Goal: Information Seeking & Learning: Learn about a topic

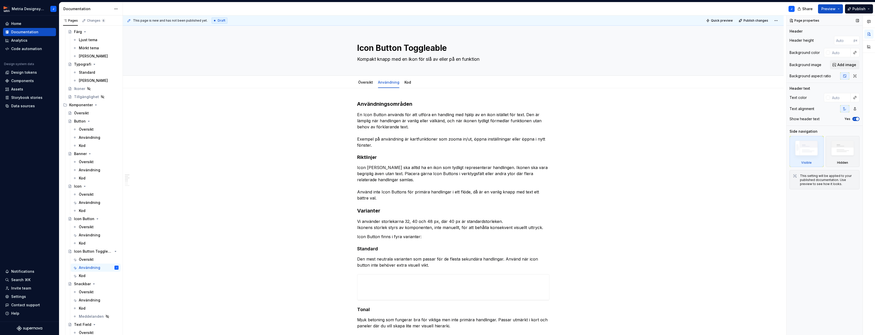
scroll to position [50, 0]
click at [451, 61] on textarea "Kompakt knapp med en ikon för slå av eller på en funktion" at bounding box center [452, 59] width 192 height 8
type textarea "*"
click at [451, 61] on textarea "Kompakt knapp med en ikon för slå av eller på en funktion" at bounding box center [452, 59] width 192 height 8
paste textarea "som växlar mellan två tillstånd, till exempel av/på eller vald/ej vald."
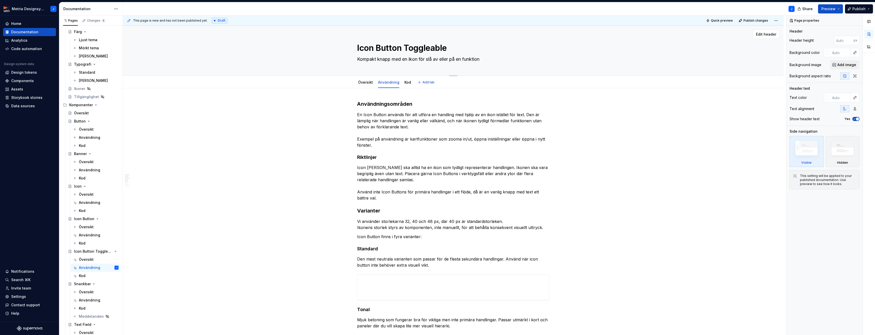
type textarea "Kompakt knapp med en ikon som växlar mellan två tillstånd, till exempel av/på e…"
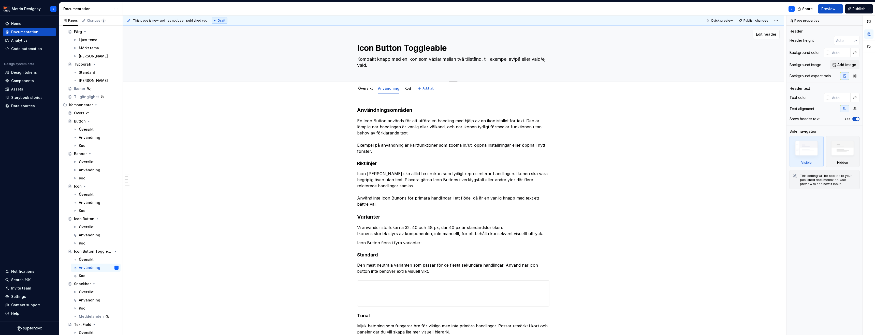
type textarea "*"
drag, startPoint x: 488, startPoint y: 59, endPoint x: 516, endPoint y: 59, distance: 28.0
click at [516, 59] on textarea "Kompakt knapp med en ikon som växlar mellan två tillstånd, till exempel av/på e…" at bounding box center [452, 62] width 192 height 14
click at [515, 59] on textarea "Kompakt knapp med en ikon som växlar mellan två tillstånd, till exempel av/på e…" at bounding box center [452, 62] width 192 height 14
drag, startPoint x: 491, startPoint y: 59, endPoint x: 499, endPoint y: 60, distance: 7.2
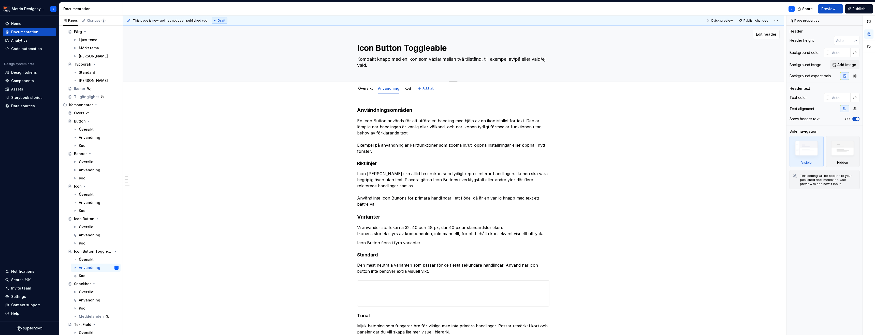
click at [514, 59] on textarea "Kompakt knapp med en ikon som växlar mellan två tillstånd, till exempel av/på e…" at bounding box center [452, 62] width 192 height 14
drag, startPoint x: 489, startPoint y: 60, endPoint x: 486, endPoint y: 60, distance: 3.8
click at [489, 60] on textarea "Kompakt knapp med en ikon som växlar mellan två tillstånd, till exempel av/på e…" at bounding box center [452, 62] width 192 height 14
click at [487, 60] on textarea "Kompakt knapp med en ikon som växlar mellan två tillstånd, till exempel av/på e…" at bounding box center [452, 62] width 192 height 14
drag, startPoint x: 486, startPoint y: 60, endPoint x: 382, endPoint y: 67, distance: 103.7
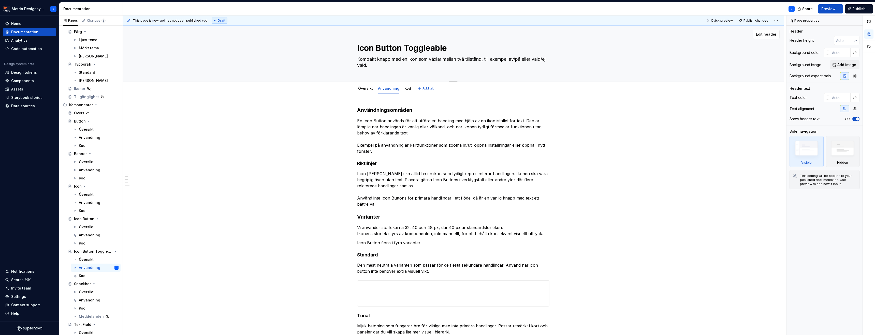
click at [382, 67] on textarea "Kompakt knapp med en ikon som växlar mellan två tillstånd, till exempel av/på e…" at bounding box center [452, 62] width 192 height 14
type textarea "Kompakt knapp med en ikon som växlar mellan två tillstånd."
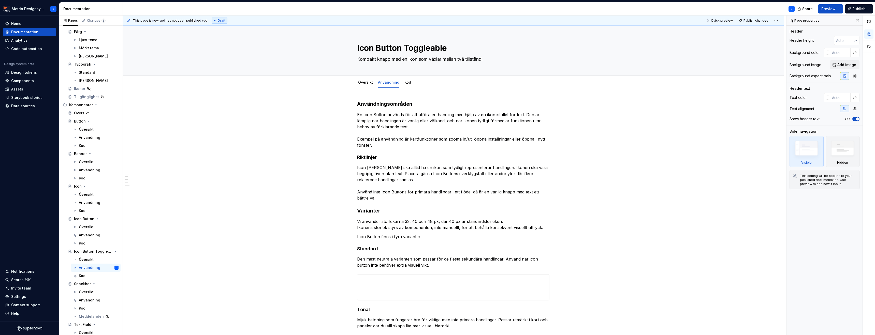
type textarea "*"
type textarea "Kompakt knapp med en ikon som växlar mellan två tillstånd."
type textarea "*"
click at [378, 144] on p "En Icon Button används för att utföra en handling med hjälp av en ikon istället…" at bounding box center [453, 130] width 192 height 37
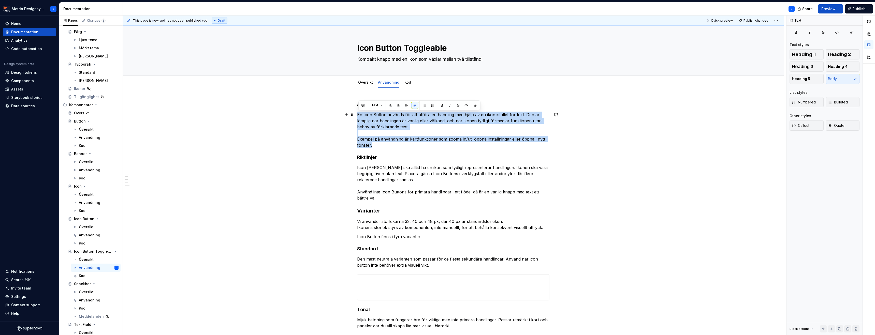
drag, startPoint x: 379, startPoint y: 146, endPoint x: 357, endPoint y: 113, distance: 39.4
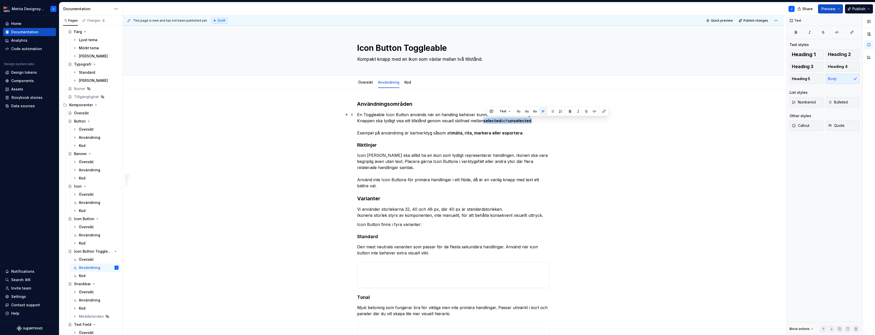
drag, startPoint x: 486, startPoint y: 121, endPoint x: 535, endPoint y: 121, distance: 48.8
click at [535, 120] on p "En Toggleable Icon Button används när en handling behöver kunna växlas mellan t…" at bounding box center [453, 124] width 192 height 24
click at [568, 112] on button "button" at bounding box center [569, 111] width 7 height 7
drag, startPoint x: 453, startPoint y: 133, endPoint x: 507, endPoint y: 131, distance: 53.4
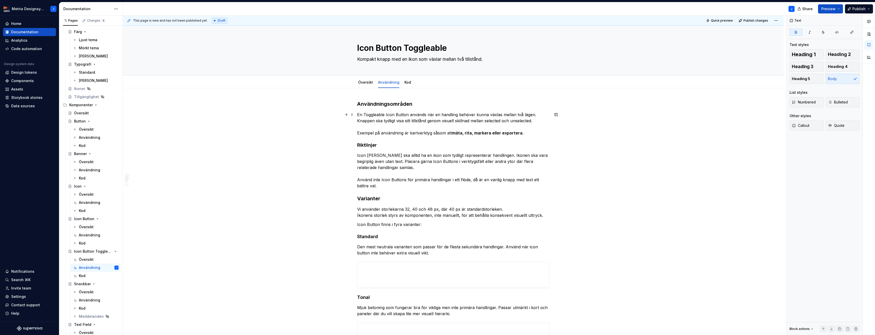
click at [507, 131] on p "En Toggleable Icon Button används när en handling behöver kunna växlas mellan t…" at bounding box center [453, 124] width 192 height 24
drag, startPoint x: 520, startPoint y: 132, endPoint x: 455, endPoint y: 133, distance: 64.6
click at [453, 133] on p "En Toggleable Icon Button används när en handling behöver kunna växlas mellan t…" at bounding box center [453, 124] width 192 height 24
click at [534, 123] on button "button" at bounding box center [536, 123] width 7 height 7
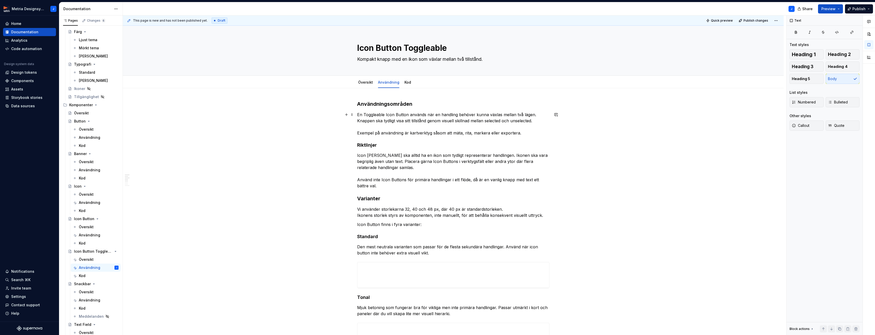
click at [410, 133] on p "En Toggleable Icon Button används när en handling behöver kunna växlas mellan t…" at bounding box center [453, 124] width 192 height 24
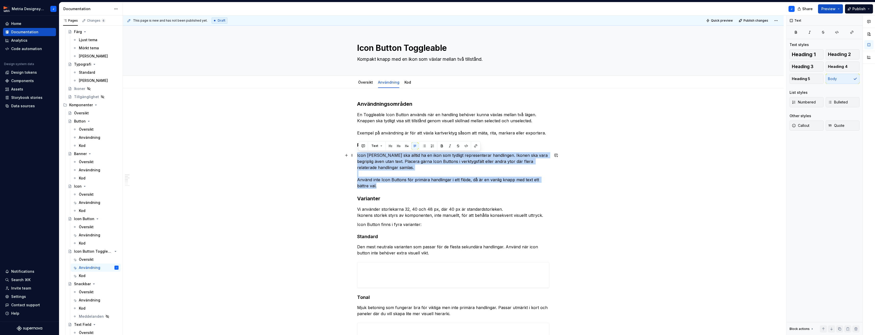
drag, startPoint x: 358, startPoint y: 155, endPoint x: 382, endPoint y: 184, distance: 38.2
click at [382, 184] on p "Icon [PERSON_NAME] ska alltid ha en ikon som tydligt representerar handlingen. …" at bounding box center [453, 170] width 192 height 37
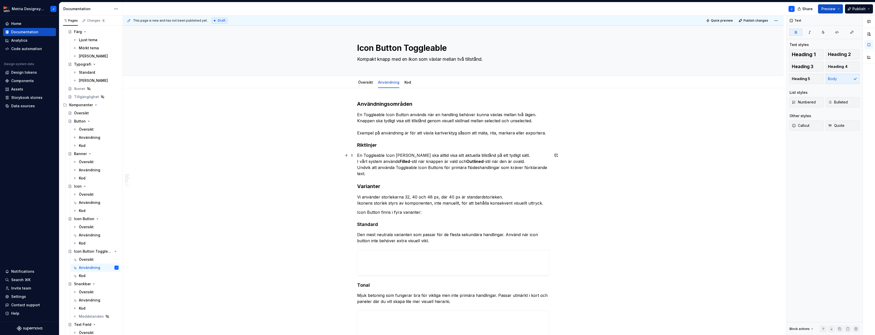
click at [407, 161] on strong "Filled" at bounding box center [404, 161] width 10 height 5
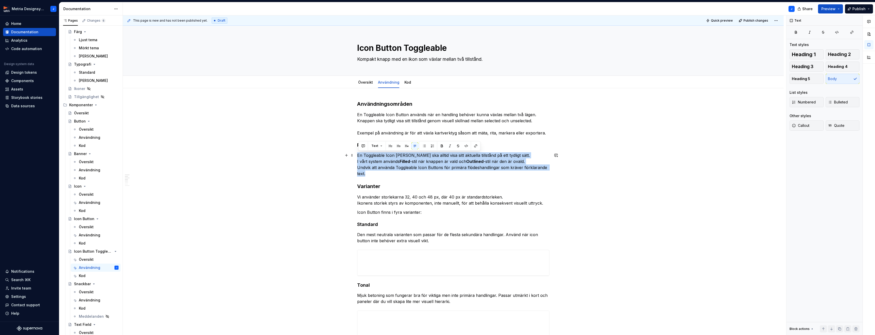
click at [409, 160] on strong "Filled" at bounding box center [404, 161] width 10 height 5
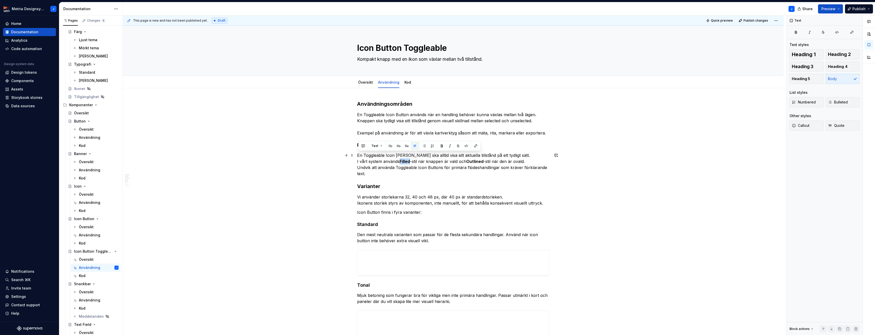
click at [409, 160] on strong "Filled" at bounding box center [404, 161] width 10 height 5
click at [482, 150] on button "button" at bounding box center [484, 151] width 7 height 7
click at [476, 162] on strong "Outlined" at bounding box center [475, 161] width 17 height 5
click at [552, 153] on button "button" at bounding box center [551, 151] width 7 height 7
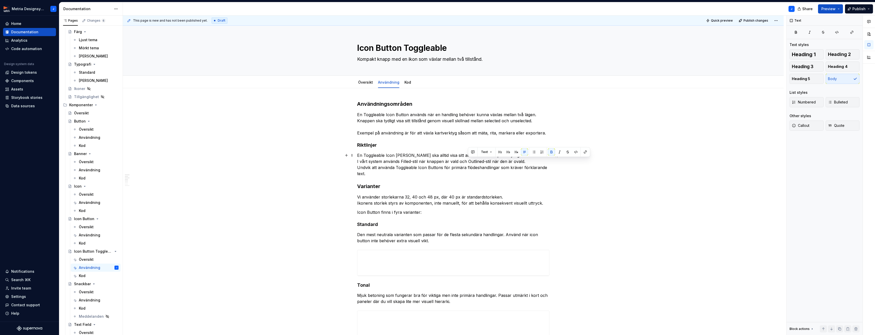
click at [514, 172] on p "En Toggleable Icon [PERSON_NAME] ska alltid visa sitt aktuella tillstånd på ett…" at bounding box center [453, 164] width 192 height 24
click at [419, 162] on p "En Toggleable Icon [PERSON_NAME] ska alltid visa sitt aktuella tillstånd på ett…" at bounding box center [453, 164] width 192 height 24
click at [477, 162] on p "En Toggleable Icon [PERSON_NAME] ska alltid visa sitt aktuella tillstånd på ett…" at bounding box center [453, 164] width 192 height 24
drag, startPoint x: 493, startPoint y: 162, endPoint x: 509, endPoint y: 161, distance: 15.3
click at [509, 161] on p "En Toggleable Icon [PERSON_NAME] ska alltid visa sitt aktuella tillstånd på ett…" at bounding box center [453, 164] width 192 height 24
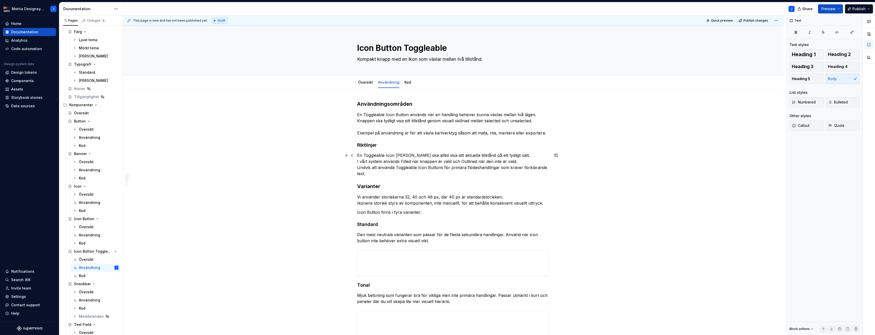
click at [524, 161] on p "En Toggleable Icon [PERSON_NAME] ska alltid visa sitt aktuella tillstånd på ett…" at bounding box center [453, 164] width 192 height 24
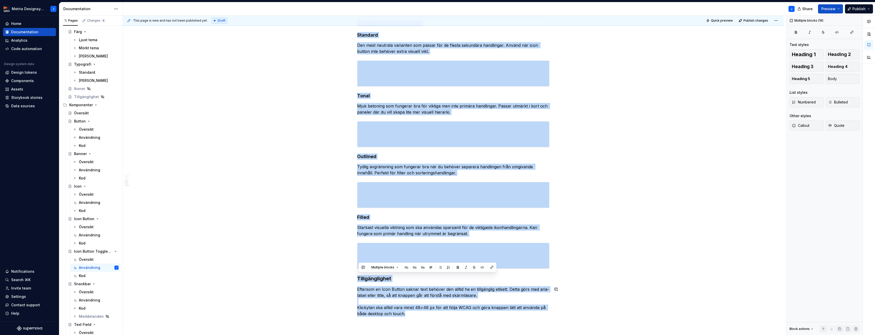
scroll to position [261, 0]
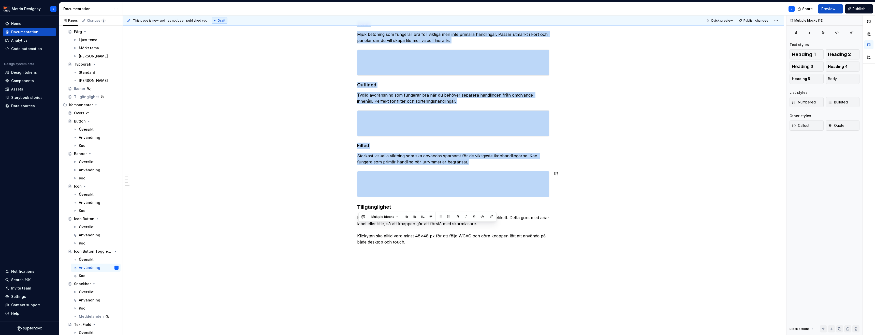
drag, startPoint x: 358, startPoint y: 130, endPoint x: 505, endPoint y: 202, distance: 163.4
click at [505, 202] on div "Användningsområden En Toggleable Icon Button används när en handling behöver ku…" at bounding box center [453, 42] width 192 height 406
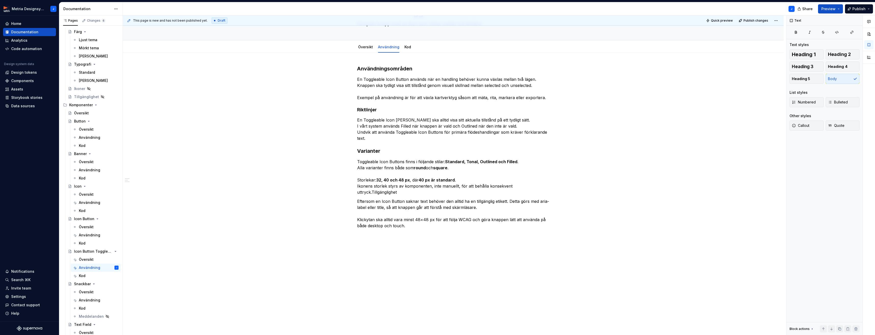
scroll to position [35, 0]
drag, startPoint x: 446, startPoint y: 160, endPoint x: 462, endPoint y: 166, distance: 17.1
click at [462, 166] on p "Toggleable Icon Buttons finns i följande stilar: Standard, Tonal, Outlined och …" at bounding box center [453, 177] width 192 height 37
click at [531, 153] on button "button" at bounding box center [530, 152] width 7 height 7
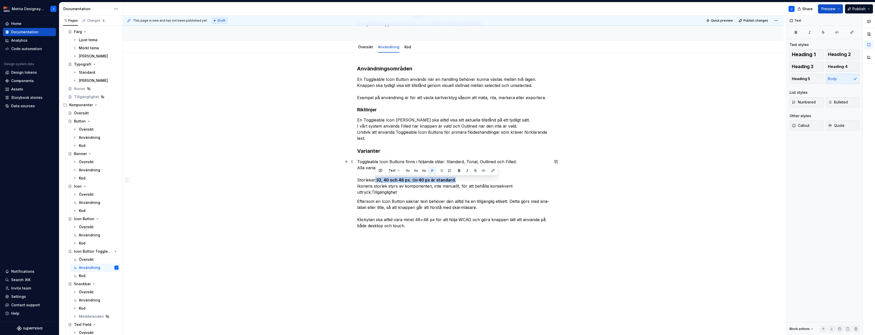
drag, startPoint x: 376, startPoint y: 179, endPoint x: 458, endPoint y: 178, distance: 81.9
click at [458, 178] on p "Toggleable Icon Buttons finns i följande stilar: Standard, Tonal, Outlined och …" at bounding box center [453, 177] width 192 height 37
click at [458, 172] on button "button" at bounding box center [458, 170] width 7 height 7
click at [467, 182] on p "Toggleable Icon Buttons finns i följande stilar: Standard, Tonal, Outlined och …" at bounding box center [453, 177] width 192 height 37
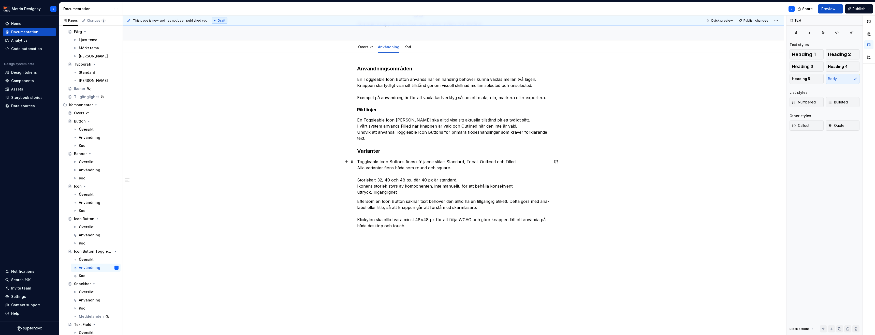
drag, startPoint x: 374, startPoint y: 193, endPoint x: 403, endPoint y: 192, distance: 29.5
click at [374, 193] on p "Toggleable Icon Buttons finns i följande stilar: Standard, Tonal, Outlined och …" at bounding box center [453, 177] width 192 height 37
click at [377, 150] on h3 "Varianter" at bounding box center [453, 150] width 192 height 7
click at [371, 195] on p "Tillgänglighet" at bounding box center [453, 195] width 192 height 6
click at [809, 67] on span "Heading 3" at bounding box center [802, 66] width 22 height 5
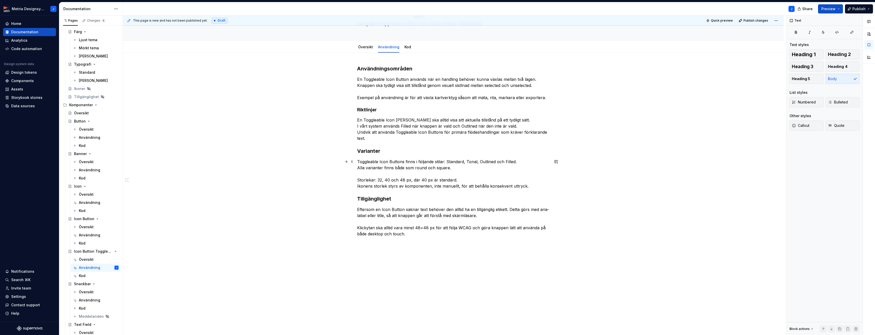
click at [540, 187] on p "Toggleable Icon Buttons finns i följande stilar: Standard, Tonal, Outlined och …" at bounding box center [453, 174] width 192 height 31
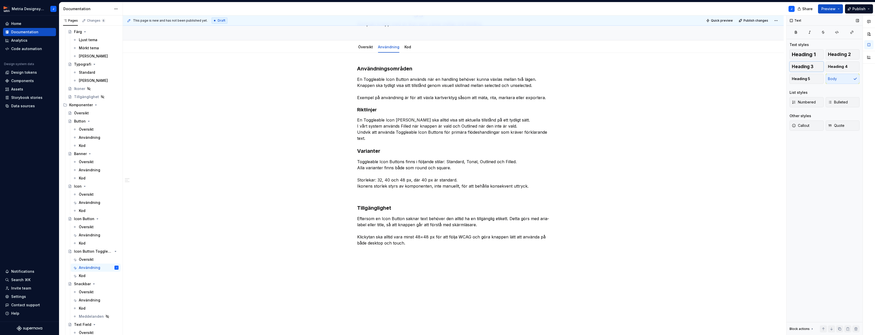
click at [813, 67] on button "Heading 3" at bounding box center [806, 67] width 34 height 10
click at [393, 201] on h3 at bounding box center [453, 198] width 192 height 7
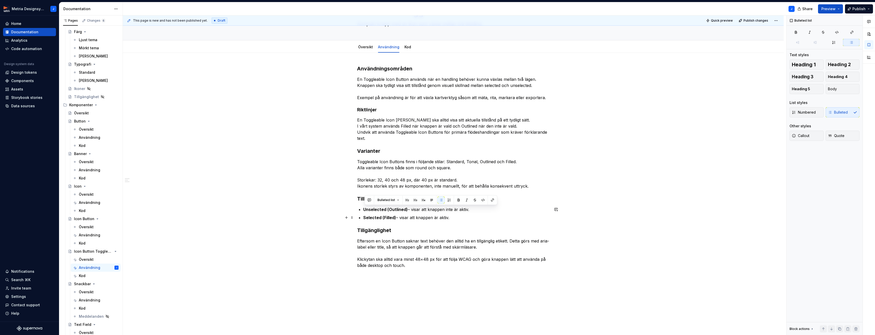
drag, startPoint x: 363, startPoint y: 209, endPoint x: 471, endPoint y: 214, distance: 108.2
click at [474, 218] on div "Användningsområden En Toggleable Icon Button används när en handling behöver ku…" at bounding box center [453, 166] width 192 height 203
click at [457, 201] on button "button" at bounding box center [458, 200] width 7 height 7
drag, startPoint x: 404, startPoint y: 209, endPoint x: 412, endPoint y: 209, distance: 7.9
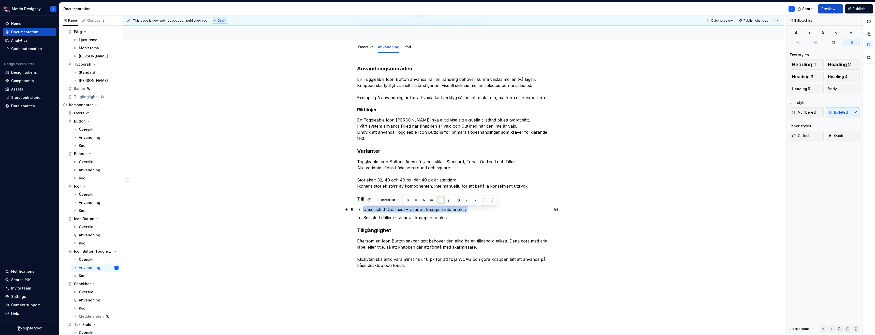
click at [405, 209] on p "Unselected (Outlined) – visar att knappen inte är aktiv." at bounding box center [456, 209] width 186 height 6
click at [395, 218] on p "Selected (Filled) – visar att knappen är aktiv." at bounding box center [456, 218] width 186 height 6
click at [420, 210] on p "Unselected (Outlined ikon) – visar att knappen inte är aktiv." at bounding box center [456, 209] width 186 height 6
click at [410, 219] on p "Selected (Filled ikon) – visar att knappen är aktiv." at bounding box center [456, 218] width 186 height 6
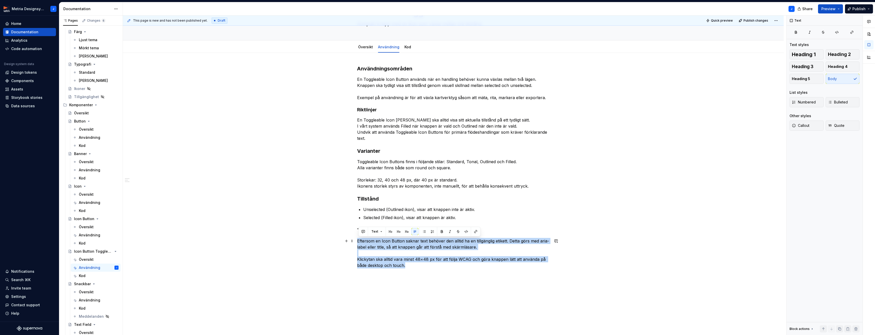
drag, startPoint x: 413, startPoint y: 264, endPoint x: 357, endPoint y: 240, distance: 61.5
click at [356, 240] on div "Användningsområden En Toggleable Icon Button används när en handling behöver ku…" at bounding box center [453, 214] width 661 height 322
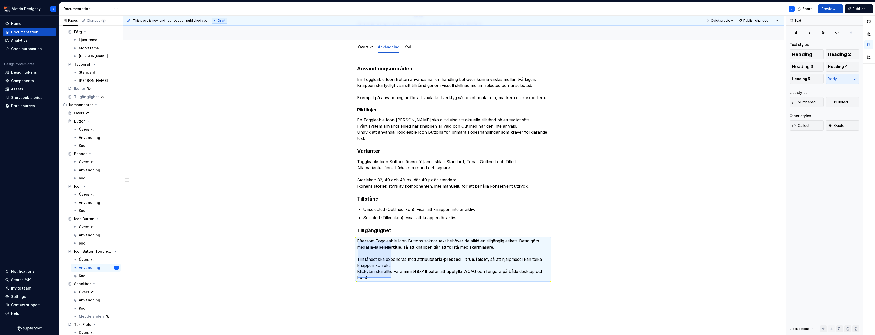
drag, startPoint x: 358, startPoint y: 241, endPoint x: 393, endPoint y: 278, distance: 51.1
click at [391, 278] on div "This page is new and has not been published yet. Draft Quick preview Publish ch…" at bounding box center [454, 176] width 663 height 320
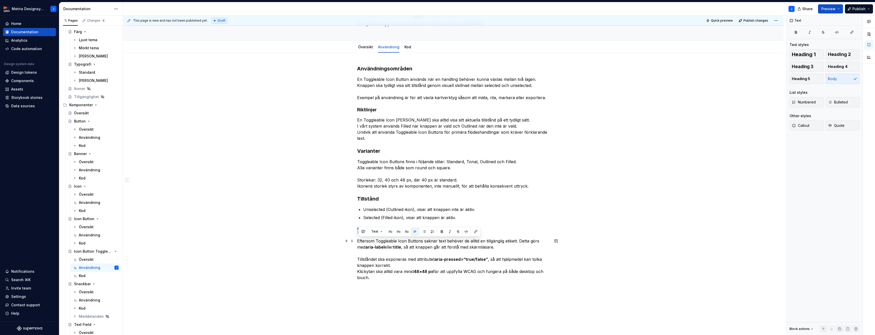
click at [394, 278] on p "Eftersom Toggleable Icon Buttons saknar text behöver de alltid en tillgänglig e…" at bounding box center [453, 259] width 192 height 43
drag, startPoint x: 394, startPoint y: 278, endPoint x: 388, endPoint y: 278, distance: 6.4
click at [394, 278] on p "Eftersom Toggleable Icon Buttons saknar text behöver de alltid en tillgänglig e…" at bounding box center [453, 259] width 192 height 43
click at [438, 232] on button "button" at bounding box center [441, 231] width 7 height 7
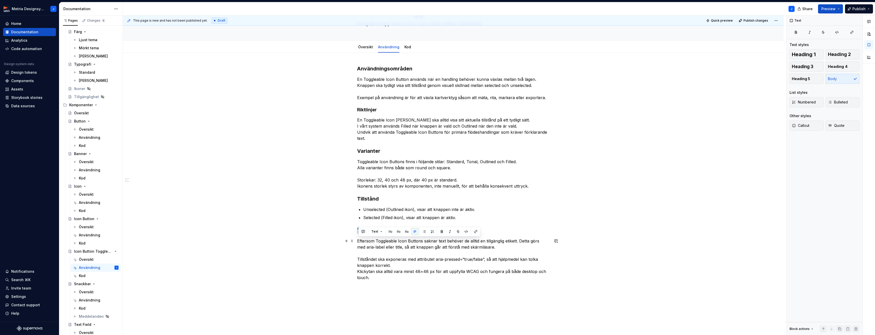
click at [561, 263] on div "Användningsområden En Toggleable Icon Button används när en handling behöver ku…" at bounding box center [453, 220] width 661 height 334
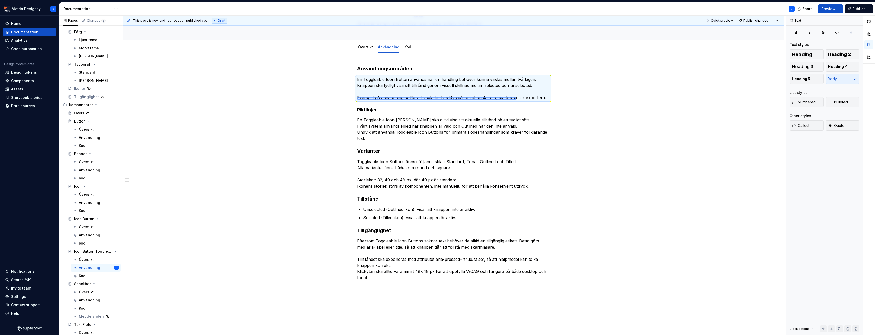
drag, startPoint x: 360, startPoint y: 97, endPoint x: 515, endPoint y: 100, distance: 155.1
click at [515, 100] on div "This page is new and has not been published yet. Draft Quick preview Publish ch…" at bounding box center [454, 176] width 663 height 320
click at [530, 98] on p "En Toggleable Icon Button används när en handling behöver kunna växlas mellan t…" at bounding box center [453, 88] width 192 height 24
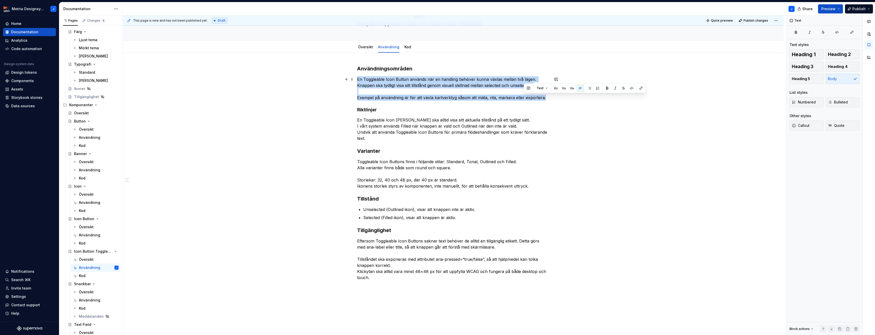
click at [530, 98] on p "En Toggleable Icon Button används när en handling behöver kunna växlas mellan t…" at bounding box center [453, 88] width 192 height 24
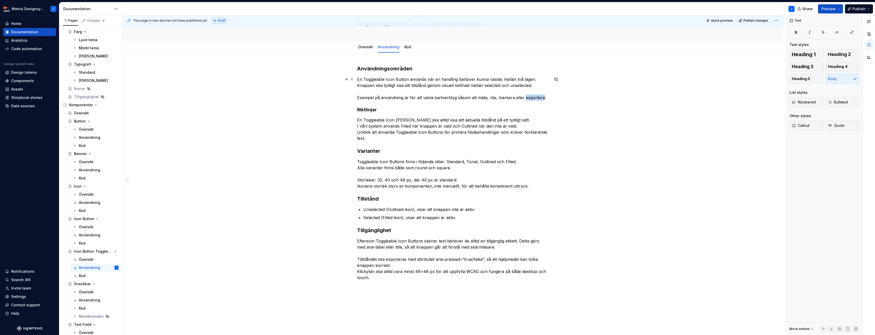
click at [530, 98] on p "En Toggleable Icon Button används när en handling behöver kunna växlas mellan t…" at bounding box center [453, 88] width 192 height 24
click at [543, 97] on p "En Toggleable Icon Button används när en handling behöver kunna växlas mellan t…" at bounding box center [453, 88] width 192 height 24
drag, startPoint x: 543, startPoint y: 97, endPoint x: 357, endPoint y: 99, distance: 185.6
click at [357, 99] on div "Användningsområden En Toggleable Icon Button används när en handling behöver ku…" at bounding box center [453, 220] width 661 height 334
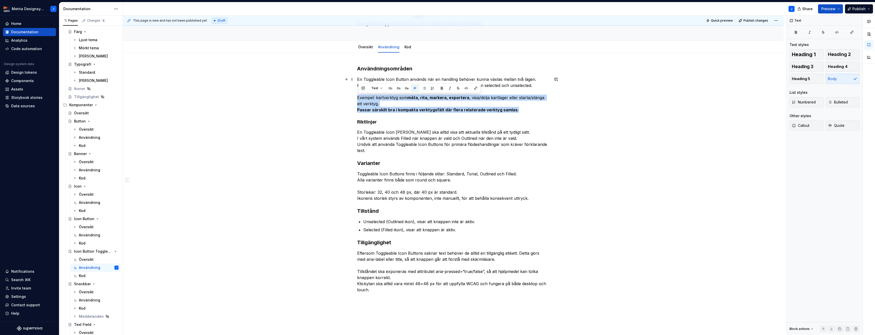
drag, startPoint x: 515, startPoint y: 109, endPoint x: 386, endPoint y: 97, distance: 129.8
click at [358, 97] on p "En Toggleable Icon Button används när en handling behöver kunna växlas mellan t…" at bounding box center [453, 94] width 192 height 37
click at [438, 86] on button "button" at bounding box center [441, 88] width 7 height 7
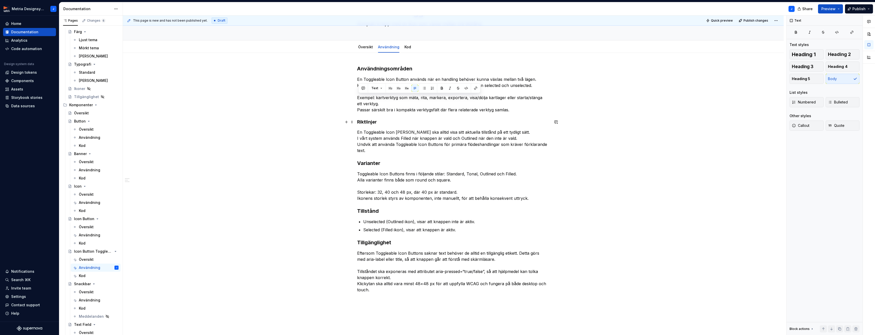
click at [592, 120] on div "This page is new and has not been published yet. Draft Quick preview Publish ch…" at bounding box center [454, 176] width 663 height 320
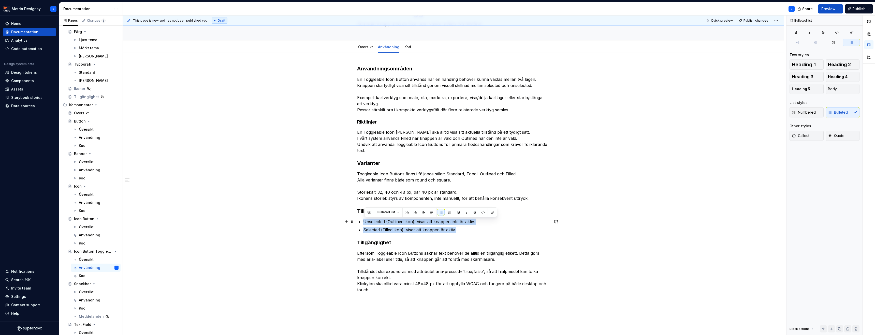
drag, startPoint x: 457, startPoint y: 230, endPoint x: 358, endPoint y: 220, distance: 99.7
click at [358, 220] on div "Användningsområden En Toggleable Icon Button används när en handling behöver ku…" at bounding box center [453, 179] width 192 height 228
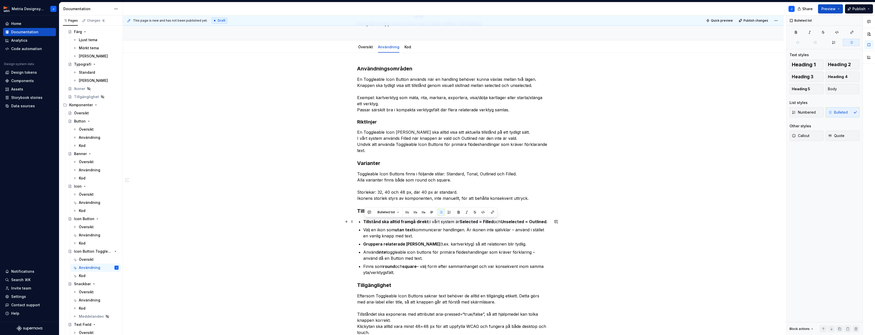
drag, startPoint x: 403, startPoint y: 272, endPoint x: 359, endPoint y: 223, distance: 65.9
click at [359, 223] on div "Användningsområden En Toggleable Icon Button används när en handling behöver ku…" at bounding box center [453, 200] width 192 height 271
click at [457, 211] on button "button" at bounding box center [458, 212] width 7 height 7
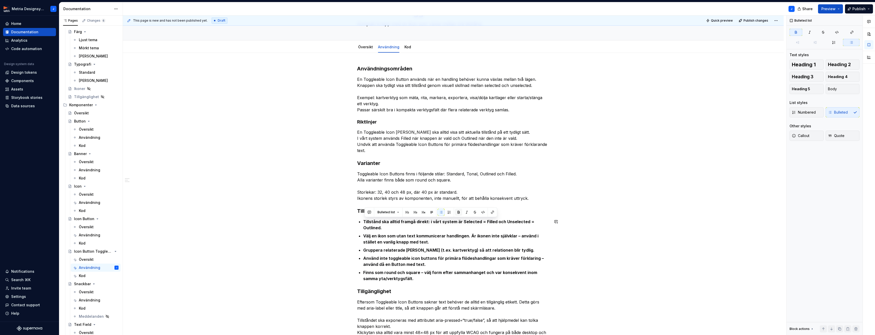
click at [457, 211] on button "button" at bounding box center [458, 212] width 7 height 7
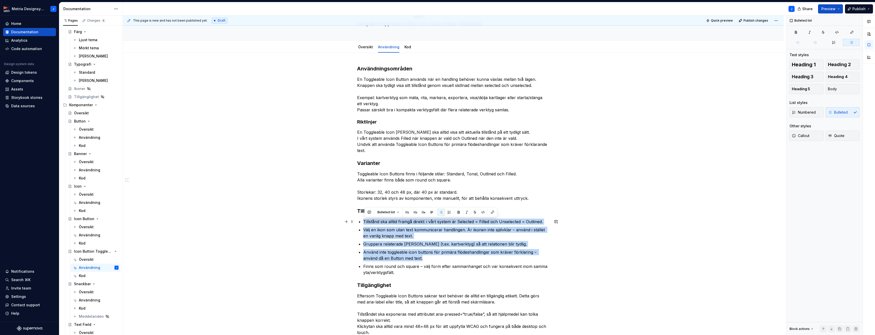
click at [624, 223] on div "Användningsområden En Toggleable Icon Button används när en handling behöver ku…" at bounding box center [453, 247] width 661 height 389
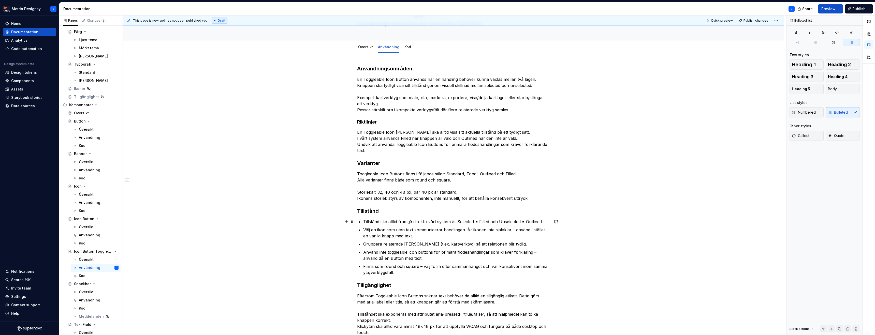
click at [490, 221] on p "Tillstånd ska alltid framgå direkt: i vårt system är Selected = Filled och Unse…" at bounding box center [456, 222] width 186 height 6
drag, startPoint x: 515, startPoint y: 232, endPoint x: 519, endPoint y: 233, distance: 4.9
click at [515, 232] on p "Välj en ikon som utan text kommunicerar handlingen. Är ikonen inte självklar – …" at bounding box center [456, 233] width 186 height 12
click at [364, 259] on p "Använd inte toggleable icon buttons för primära flödeshandlingar som kräver för…" at bounding box center [456, 255] width 186 height 12
click at [371, 213] on h3 "Tillstånd" at bounding box center [453, 210] width 192 height 7
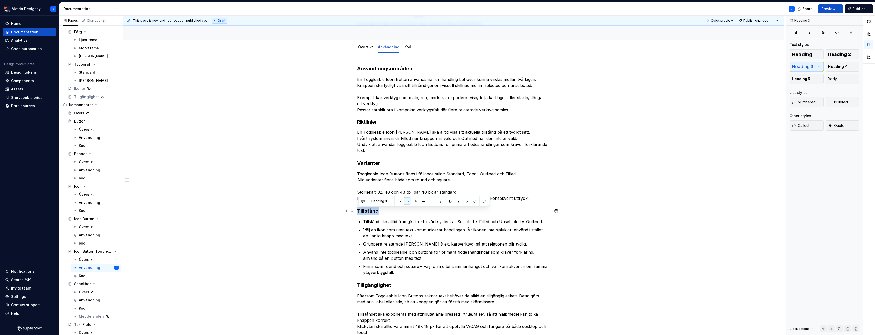
click at [371, 213] on h3 "Tillstånd" at bounding box center [453, 210] width 192 height 7
click at [423, 267] on p "Finns som round och square – välj form efter sammanhanget och var konsekvent in…" at bounding box center [456, 269] width 186 height 12
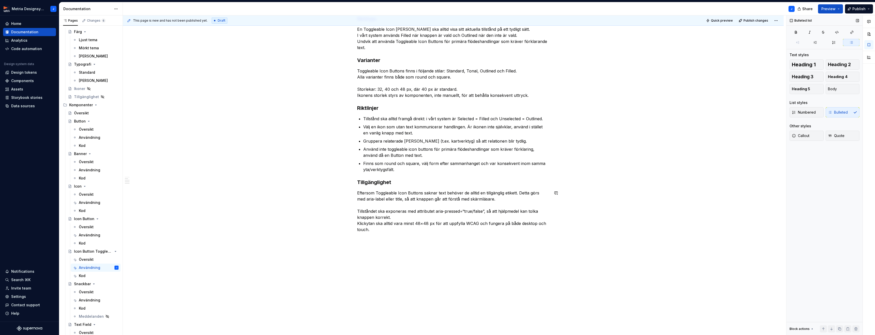
scroll to position [141, 0]
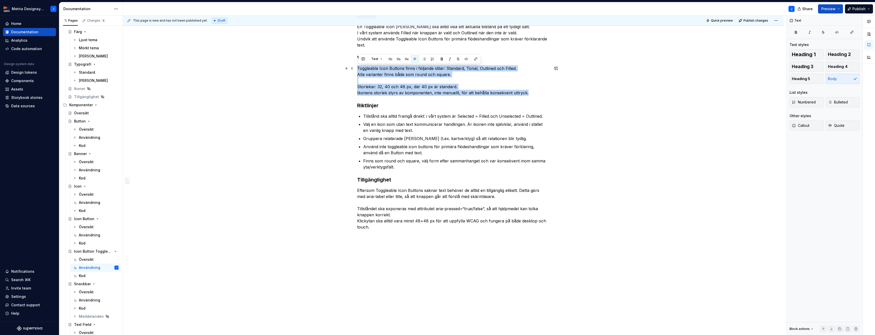
drag, startPoint x: 361, startPoint y: 68, endPoint x: 527, endPoint y: 93, distance: 168.0
click at [527, 93] on p "Toggleable Icon Buttons finns i följande stilar: Standard, Tonal, Outlined och …" at bounding box center [453, 80] width 192 height 31
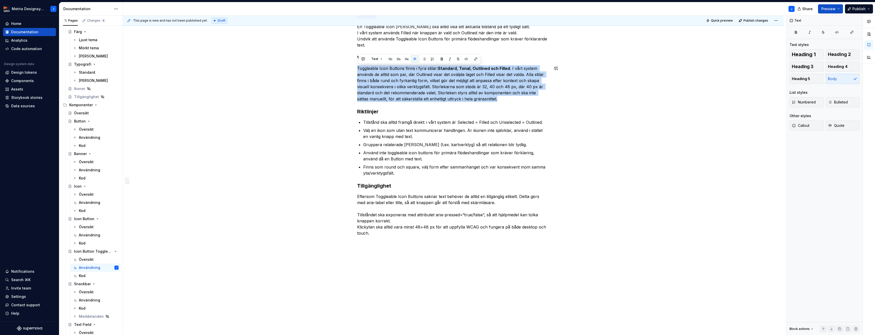
drag, startPoint x: 486, startPoint y: 97, endPoint x: 357, endPoint y: 65, distance: 133.4
click at [356, 65] on div "Användningsområden En Toggleable Icon Button används när en handling behöver ku…" at bounding box center [453, 144] width 661 height 395
click at [441, 59] on button "button" at bounding box center [441, 58] width 7 height 7
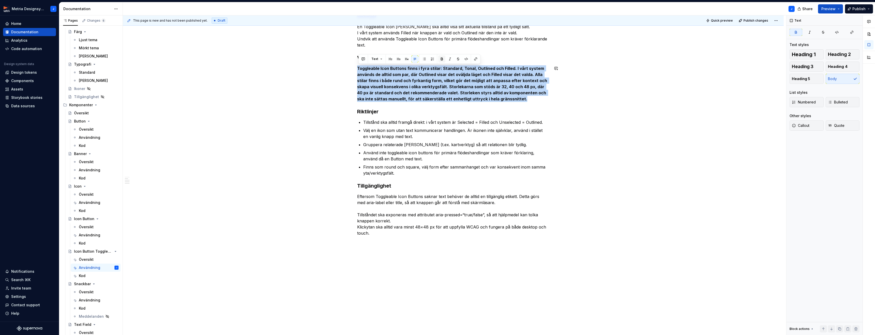
click at [441, 59] on button "button" at bounding box center [441, 58] width 7 height 7
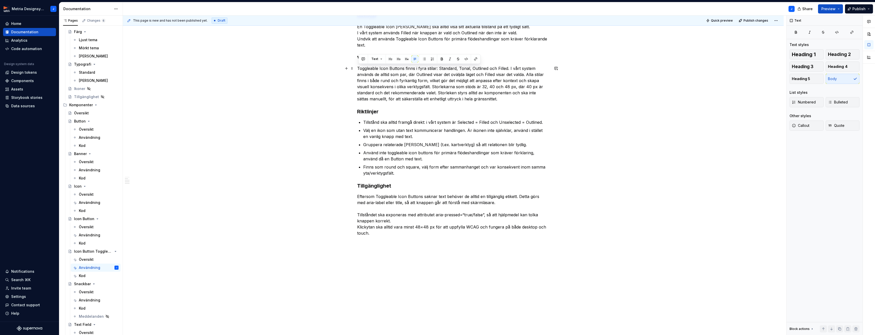
click at [596, 89] on div "Användningsområden En Toggleable Icon Button används när en handling behöver ku…" at bounding box center [453, 144] width 661 height 395
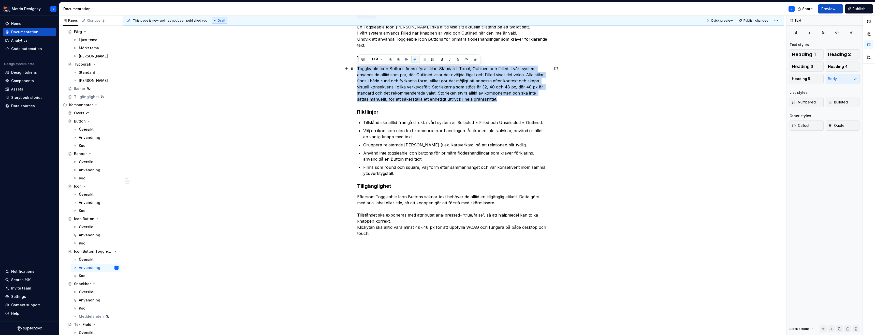
drag, startPoint x: 490, startPoint y: 100, endPoint x: 359, endPoint y: 70, distance: 135.1
click at [359, 70] on p "Toggleable Icon Buttons finns i fyra stilar: Standard, Tonal, Outlined och Fill…" at bounding box center [453, 84] width 192 height 37
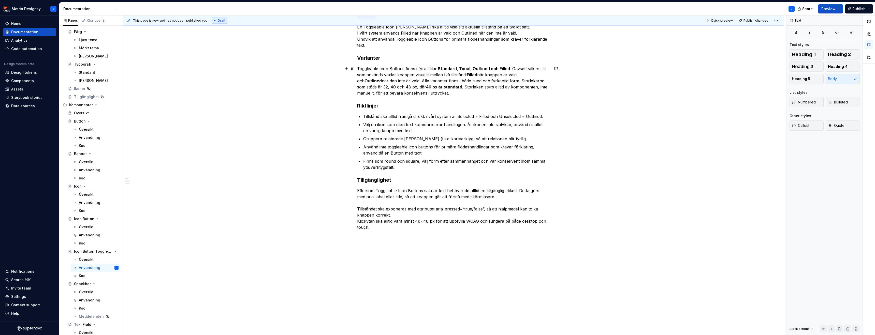
drag, startPoint x: 432, startPoint y: 93, endPoint x: 428, endPoint y: 93, distance: 3.3
click at [431, 93] on p "Toggleable Icon Buttons finns i fyra stilar: Standard, Tonal, Outlined och Fill…" at bounding box center [453, 81] width 192 height 31
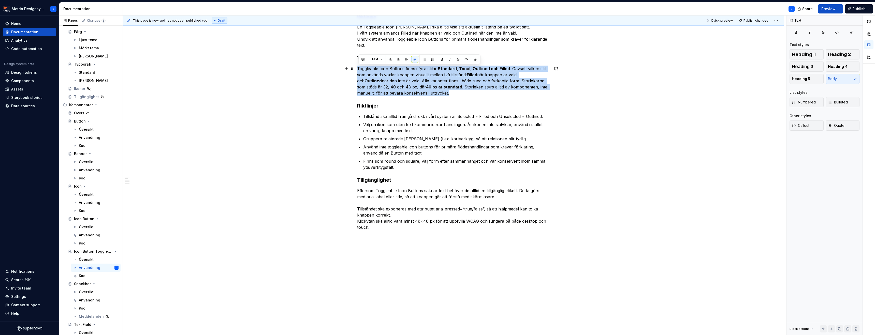
drag, startPoint x: 398, startPoint y: 88, endPoint x: 357, endPoint y: 70, distance: 44.6
click at [357, 70] on div "Användningsområden En Toggleable Icon Button används när en handling behöver ku…" at bounding box center [453, 142] width 661 height 389
click at [441, 59] on button "button" at bounding box center [441, 59] width 7 height 7
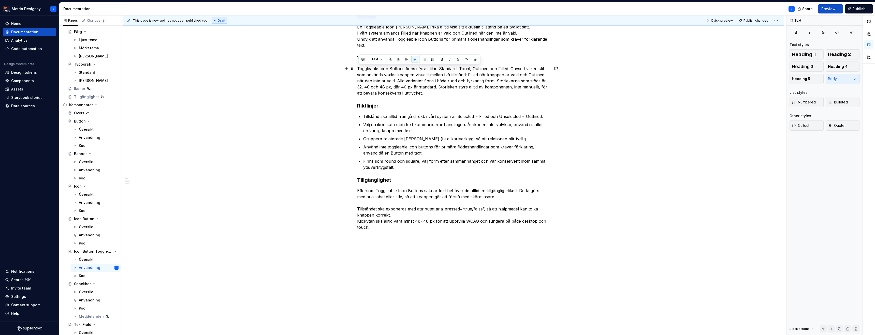
click at [478, 75] on p "Toggleable Icon Buttons finns i fyra stilar: Standard, Tonal, Outlined och Fill…" at bounding box center [453, 81] width 192 height 31
click at [376, 81] on p "Toggleable Icon Buttons finns i fyra stilar: Standard, Tonal, Outlined och Fill…" at bounding box center [453, 81] width 192 height 31
click at [468, 76] on p "Toggleable Icon Buttons finns i fyra stilar: Standard, Tonal, Outlined och Fill…" at bounding box center [453, 81] width 192 height 31
click at [362, 81] on p "Toggleable Icon Buttons finns i fyra stilar: Standard, Tonal, Outlined och Fill…" at bounding box center [453, 81] width 192 height 31
drag, startPoint x: 383, startPoint y: 81, endPoint x: 402, endPoint y: 87, distance: 20.6
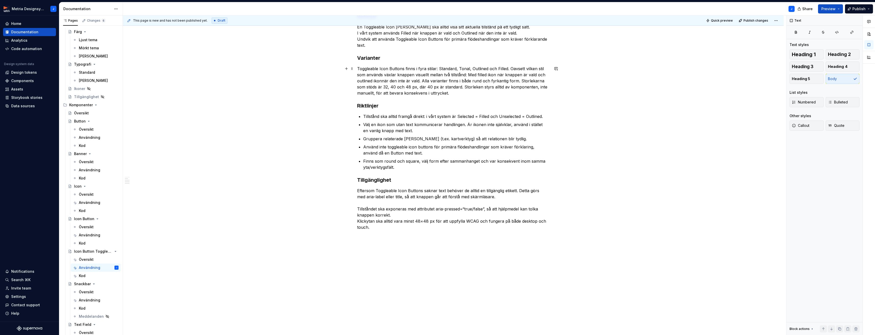
click at [383, 81] on p "Toggleable Icon Buttons finns i fyra stilar: Standard, Tonal, Outlined och Fill…" at bounding box center [453, 81] width 192 height 31
click at [475, 82] on p "Toggleable Icon Buttons finns i fyra stilar: Standard, Tonal, Outlined och Fill…" at bounding box center [453, 81] width 192 height 31
click at [502, 82] on p "Toggleable Icon Buttons finns i fyra stilar: Standard, Tonal, Outlined och Fill…" at bounding box center [453, 81] width 192 height 31
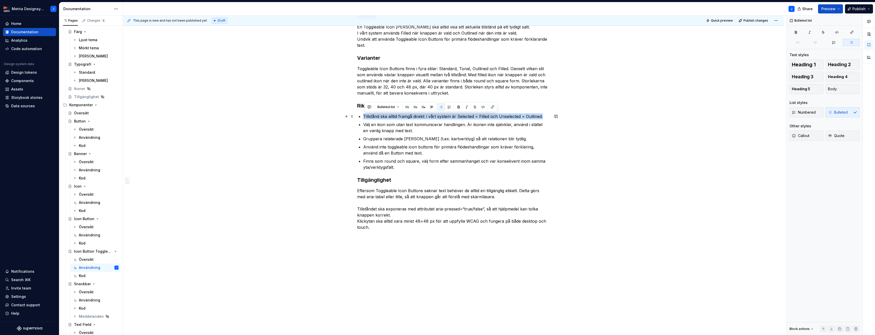
drag, startPoint x: 367, startPoint y: 116, endPoint x: 546, endPoint y: 114, distance: 178.7
click at [546, 114] on div "Användningsområden En Toggleable Icon Button används när en handling behöver ku…" at bounding box center [453, 95] width 192 height 271
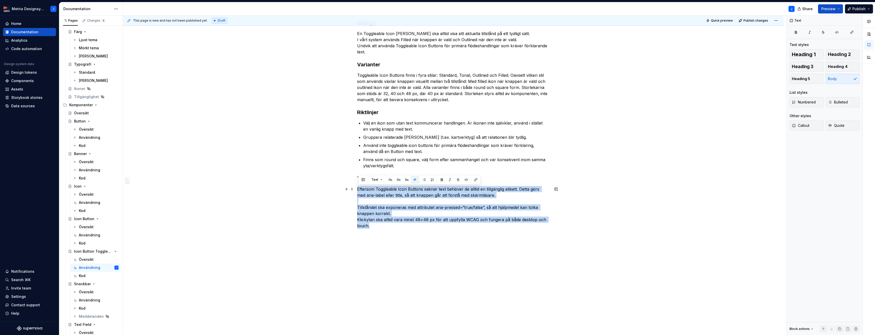
drag, startPoint x: 373, startPoint y: 226, endPoint x: 358, endPoint y: 190, distance: 39.1
click at [358, 190] on p "Eftersom Toggleable Icon Buttons saknar text behöver de alltid en tillgänglig e…" at bounding box center [453, 207] width 192 height 43
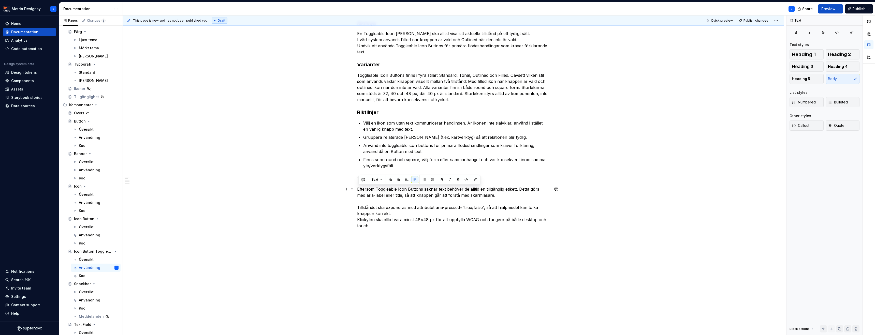
scroll to position [128, 0]
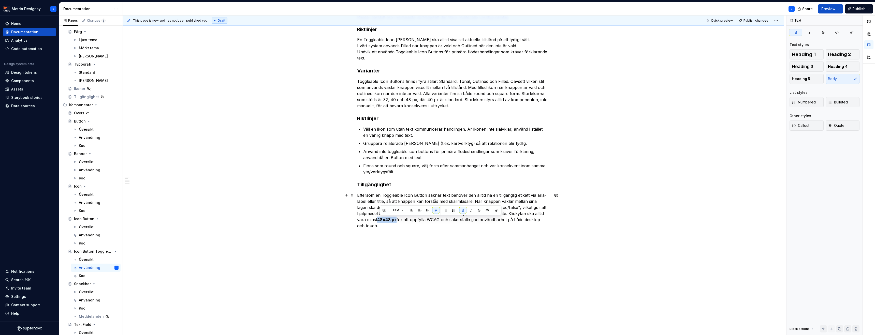
drag, startPoint x: 379, startPoint y: 220, endPoint x: 421, endPoint y: 217, distance: 42.3
click at [398, 219] on p "Eftersom en Toggleable Icon Button saknar text behöver den alltid ha en tillgän…" at bounding box center [453, 210] width 192 height 37
click at [464, 209] on button "button" at bounding box center [462, 210] width 7 height 7
click at [585, 212] on div "Användningsområden En Toggleable Icon Button används när en handling behöver ku…" at bounding box center [453, 147] width 661 height 375
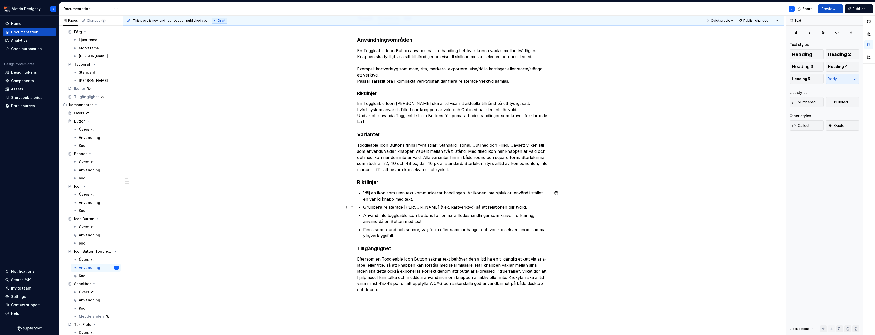
scroll to position [59, 0]
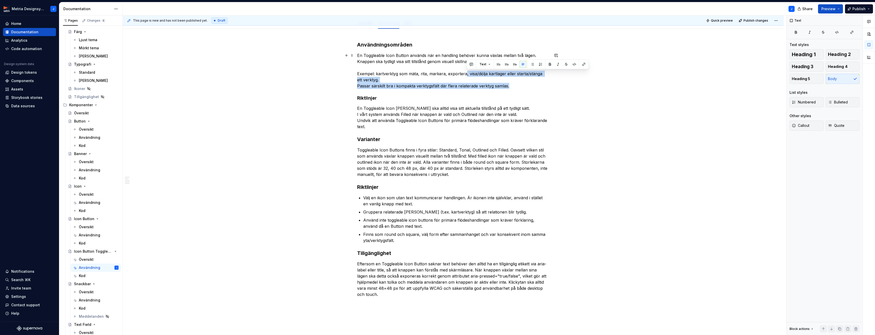
drag, startPoint x: 467, startPoint y: 74, endPoint x: 511, endPoint y: 84, distance: 45.2
click at [511, 84] on p "En Toggleable Icon Button används när en handling behöver kunna växlas mellan t…" at bounding box center [453, 70] width 192 height 37
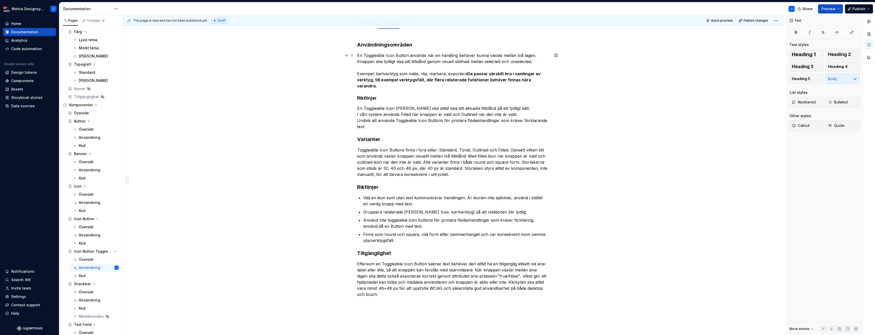
drag, startPoint x: 465, startPoint y: 74, endPoint x: 469, endPoint y: 74, distance: 4.1
click at [465, 74] on p "En Toggleable Icon Button används när en handling behöver kunna växlas mellan t…" at bounding box center [453, 70] width 192 height 37
click at [471, 74] on strong "De passar särskilt bra i samlingar av verktyg, till exempel verktygsfält, där f…" at bounding box center [449, 79] width 185 height 17
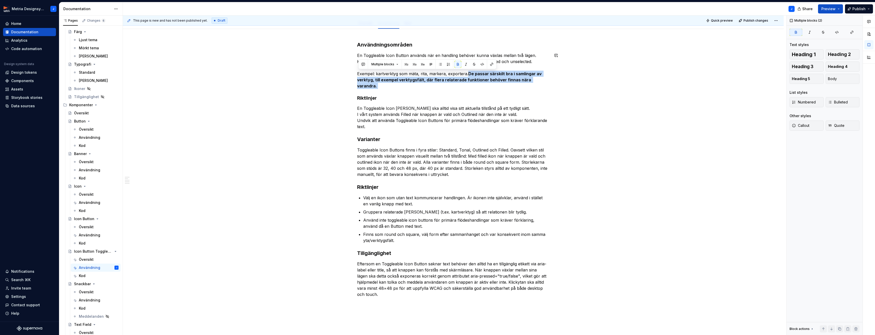
drag, startPoint x: 469, startPoint y: 74, endPoint x: 480, endPoint y: 82, distance: 13.5
click at [483, 84] on div "Användningsområden En Toggleable Icon Button används när en handling behöver ku…" at bounding box center [453, 169] width 192 height 256
click at [458, 66] on button "button" at bounding box center [457, 64] width 7 height 7
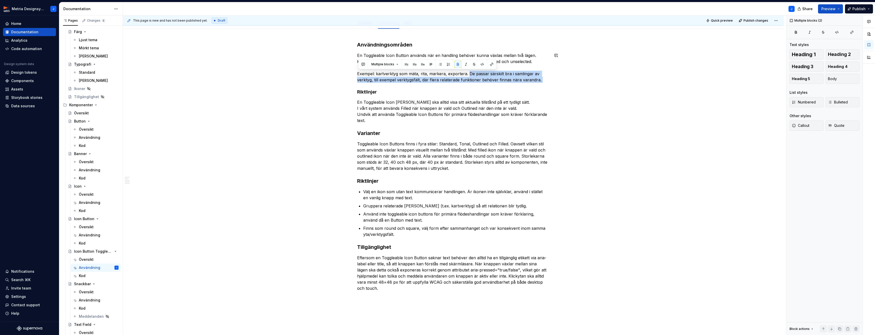
click at [562, 88] on div "Användningsområden En Toggleable Icon Button används när en handling behöver ku…" at bounding box center [453, 213] width 661 height 369
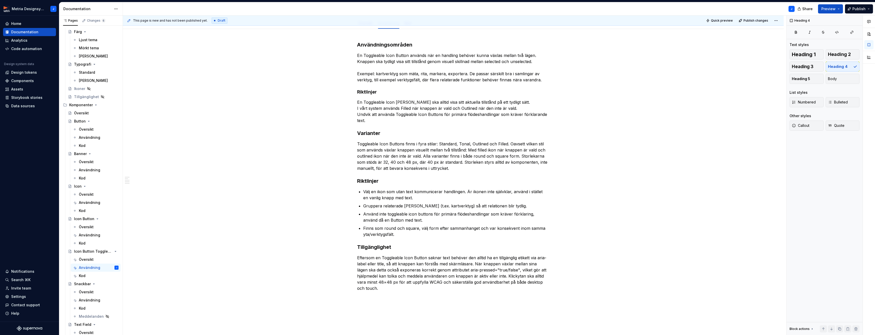
type textarea "*"
